Goal: Task Accomplishment & Management: Manage account settings

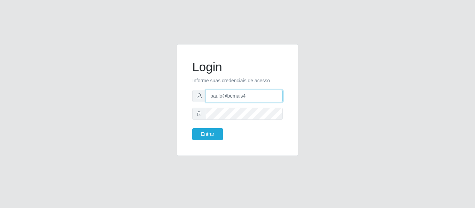
drag, startPoint x: 250, startPoint y: 98, endPoint x: 197, endPoint y: 94, distance: 52.7
click at [197, 94] on div "paulo@bemais4" at bounding box center [237, 96] width 90 height 12
type input "juliomarques@carone"
click at [192, 128] on button "Entrar" at bounding box center [207, 134] width 31 height 12
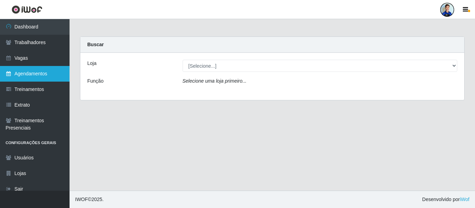
click at [42, 71] on link "Agendamentos" at bounding box center [35, 74] width 70 height 16
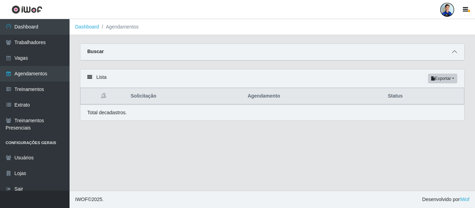
click at [456, 54] on icon at bounding box center [454, 51] width 5 height 5
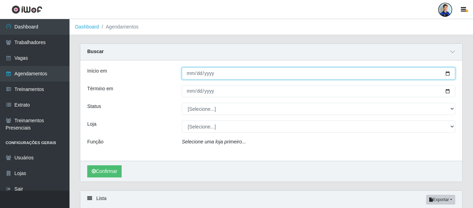
click at [191, 73] on input "Início em" at bounding box center [319, 73] width 274 height 12
type input "[DATE]"
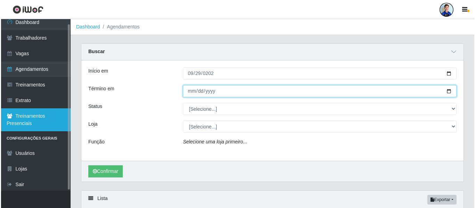
scroll to position [5, 0]
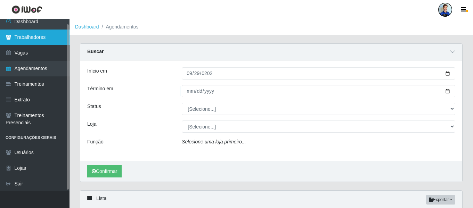
click at [35, 37] on link "Trabalhadores" at bounding box center [35, 38] width 70 height 16
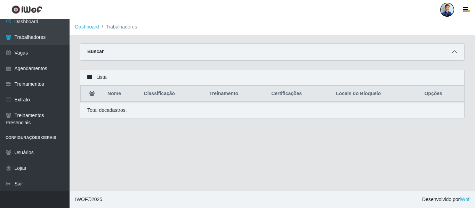
click at [453, 53] on icon at bounding box center [454, 51] width 5 height 5
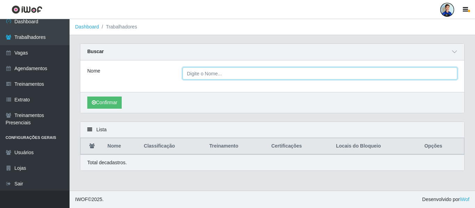
click at [205, 72] on input "Nome" at bounding box center [320, 73] width 275 height 12
paste input "[PERSON_NAME]"
type input "[PERSON_NAME]"
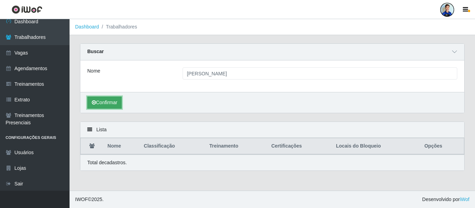
click at [102, 103] on button "Confirmar" at bounding box center [104, 103] width 34 height 12
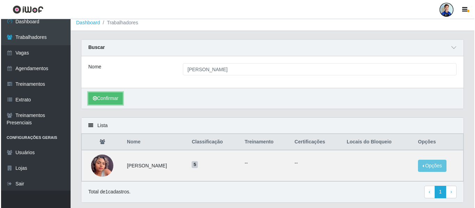
scroll to position [5, 0]
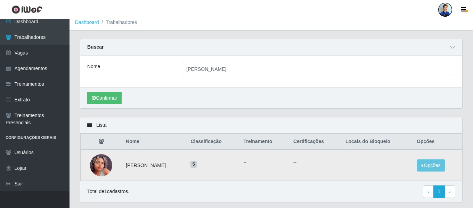
click at [104, 164] on img at bounding box center [101, 166] width 22 height 48
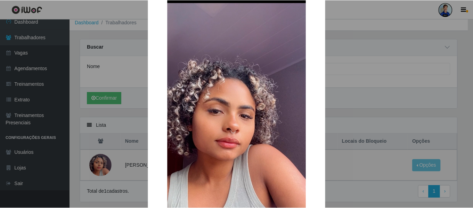
scroll to position [41, 0]
click at [112, 140] on div "× OK Cancel" at bounding box center [237, 104] width 475 height 208
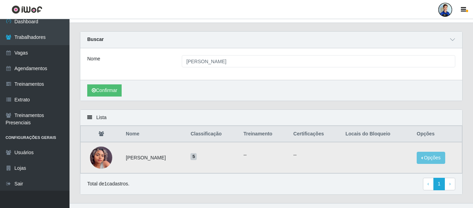
scroll to position [25, 0]
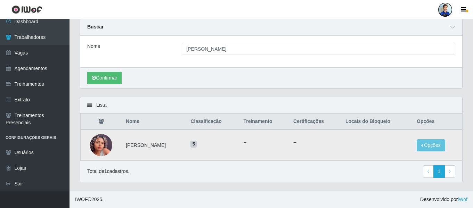
drag, startPoint x: 176, startPoint y: 148, endPoint x: 120, endPoint y: 146, distance: 56.4
click at [120, 146] on tr "[PERSON_NAME] 5 -- -- Opções Bloquear - Empresa Bloquear - Loja" at bounding box center [272, 145] width 382 height 31
copy tr "[PERSON_NAME]"
click at [396, 150] on td at bounding box center [376, 145] width 71 height 31
click at [425, 145] on button "Opções" at bounding box center [431, 145] width 29 height 12
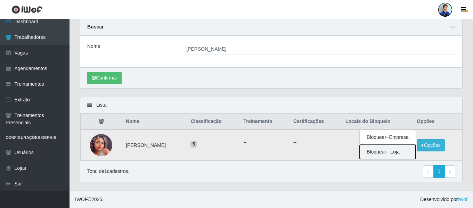
click at [387, 152] on button "Bloquear - Loja" at bounding box center [388, 152] width 56 height 14
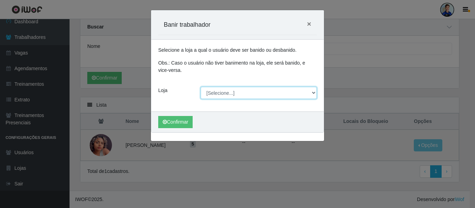
click at [257, 91] on select "[Selecione...] [GEOGRAPHIC_DATA] - [GEOGRAPHIC_DATA] [GEOGRAPHIC_DATA] - [GEOGR…" at bounding box center [259, 93] width 116 height 12
select select "507"
click at [201, 87] on select "[Selecione...] [GEOGRAPHIC_DATA] - [GEOGRAPHIC_DATA] [GEOGRAPHIC_DATA] - [GEOGR…" at bounding box center [259, 93] width 116 height 12
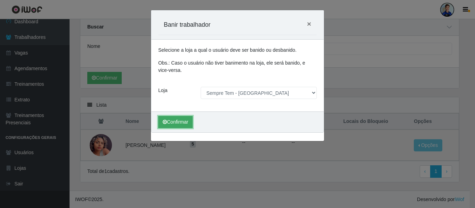
click at [178, 120] on button "Confirmar" at bounding box center [175, 122] width 34 height 12
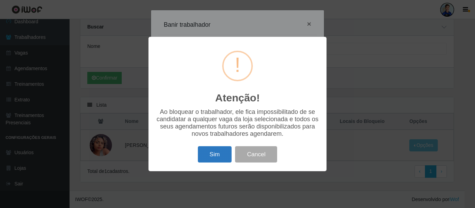
click at [218, 158] on button "Sim" at bounding box center [215, 154] width 34 height 16
